Goal: Navigation & Orientation: Go to known website

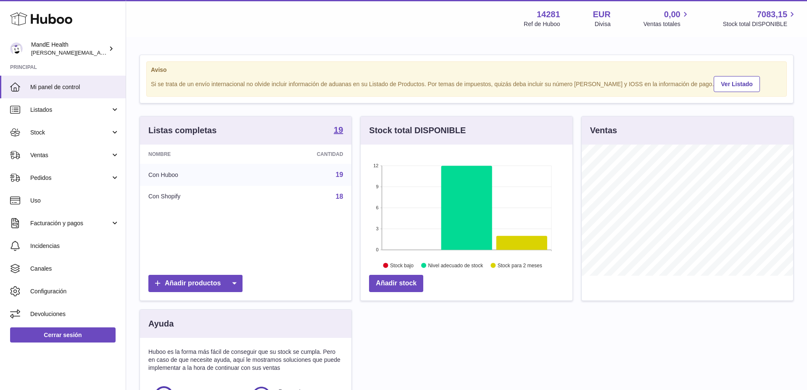
scroll to position [131, 212]
